Goal: Transaction & Acquisition: Purchase product/service

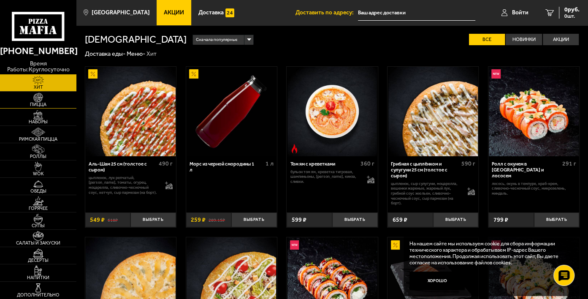
click at [39, 100] on img at bounding box center [39, 98] width 24 height 10
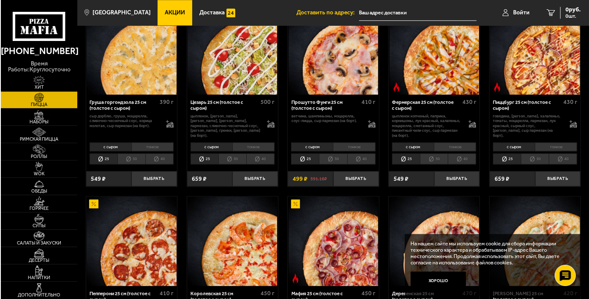
scroll to position [633, 0]
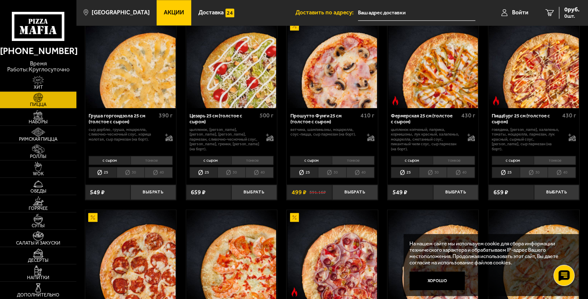
click at [340, 67] on img at bounding box center [333, 63] width 90 height 90
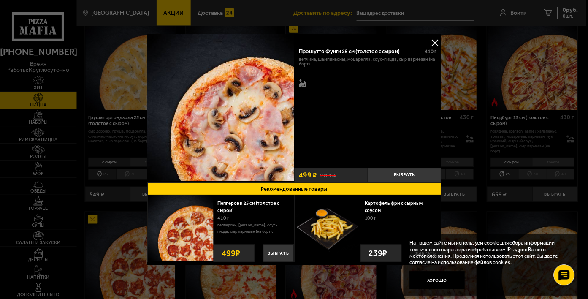
scroll to position [3, 0]
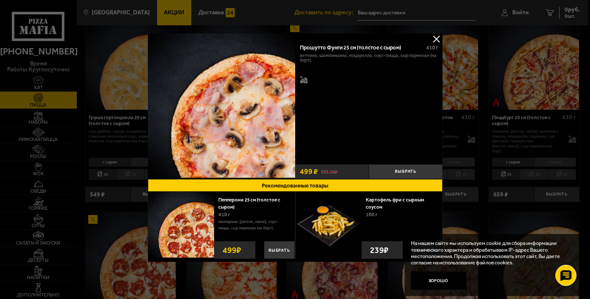
click at [435, 40] on button at bounding box center [436, 39] width 13 height 13
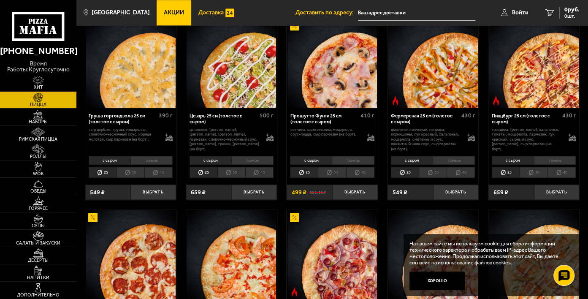
click at [198, 12] on span "Доставка" at bounding box center [210, 13] width 25 height 6
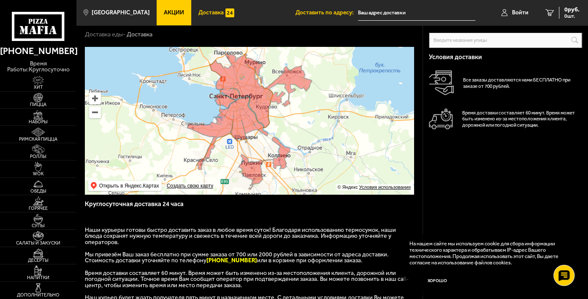
scroll to position [42, 0]
